Goal: Task Accomplishment & Management: Use online tool/utility

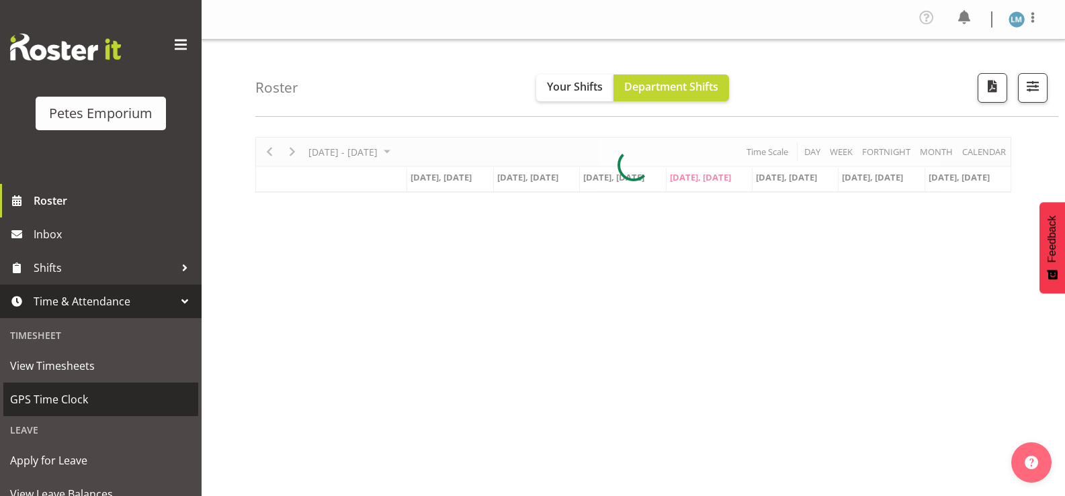
click at [107, 398] on span "GPS Time Clock" at bounding box center [100, 400] width 181 height 20
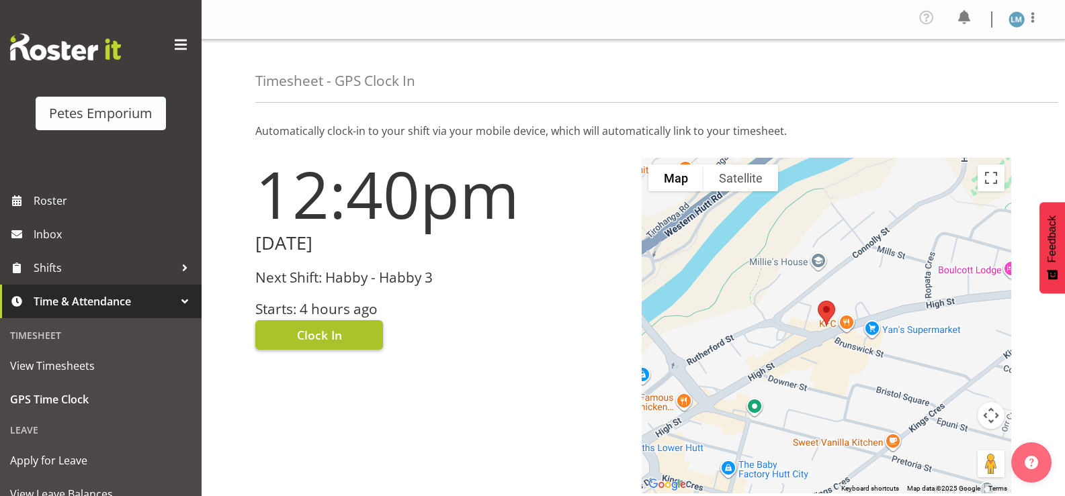
click at [319, 332] on span "Clock In" at bounding box center [319, 334] width 45 height 17
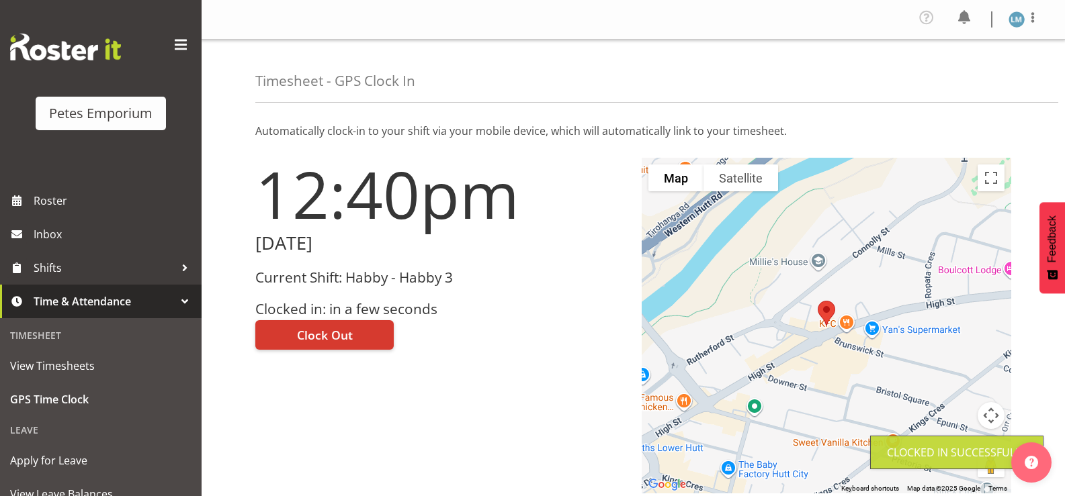
click at [1012, 20] on img at bounding box center [1016, 19] width 16 height 16
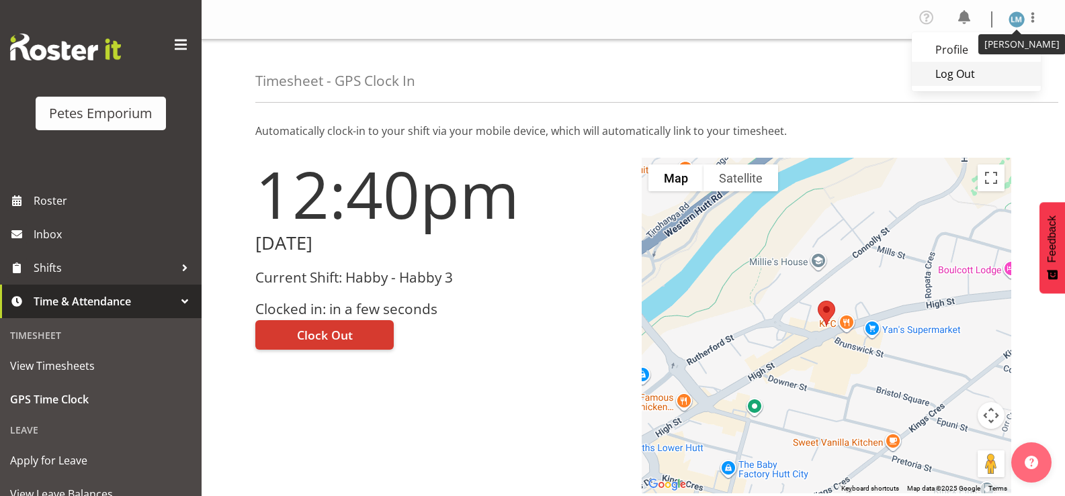
click at [959, 75] on link "Log Out" at bounding box center [976, 74] width 129 height 24
